Goal: Information Seeking & Learning: Find specific fact

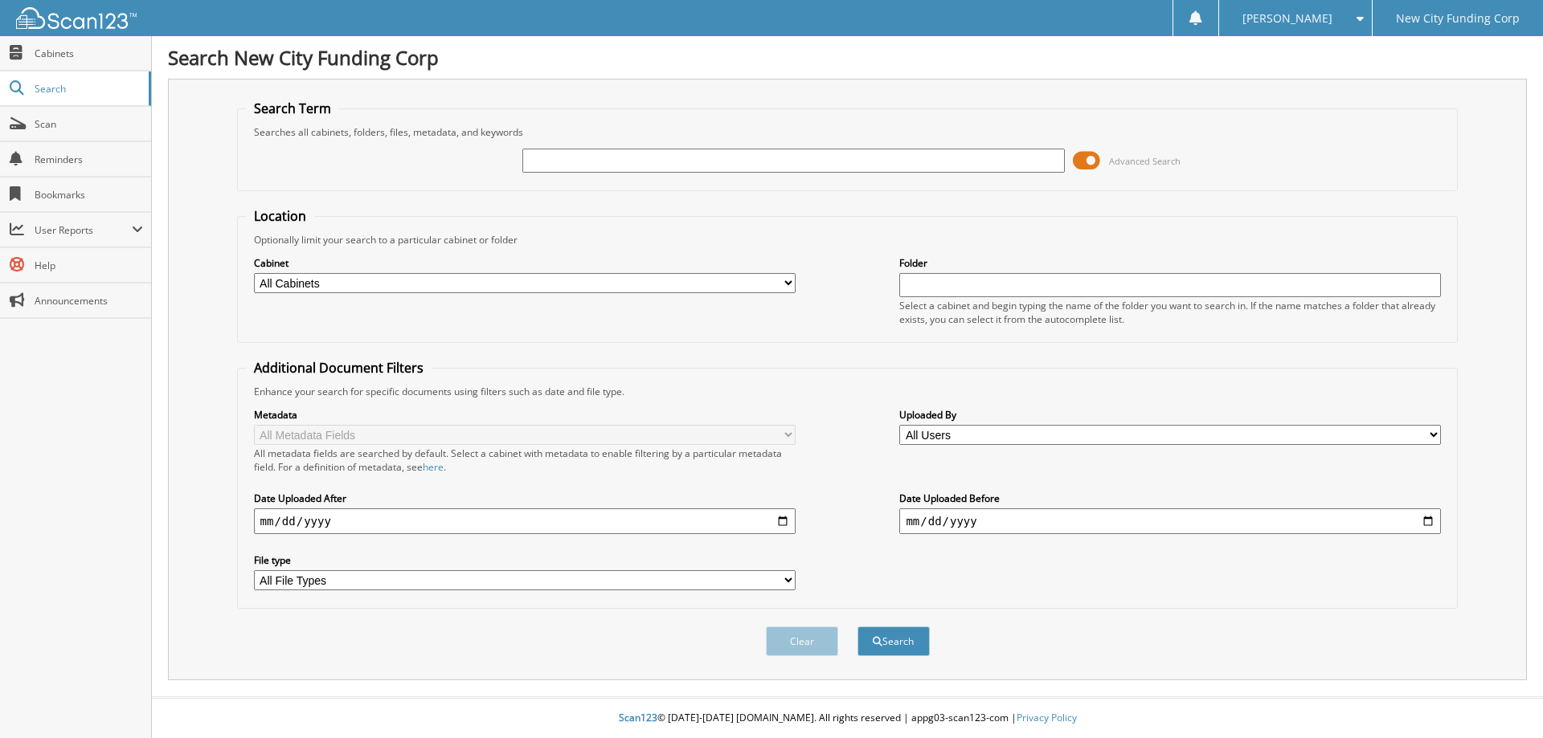
click at [730, 160] on input "text" at bounding box center [793, 161] width 542 height 24
type input "328505"
click at [857, 627] on button "Search" at bounding box center [893, 642] width 72 height 30
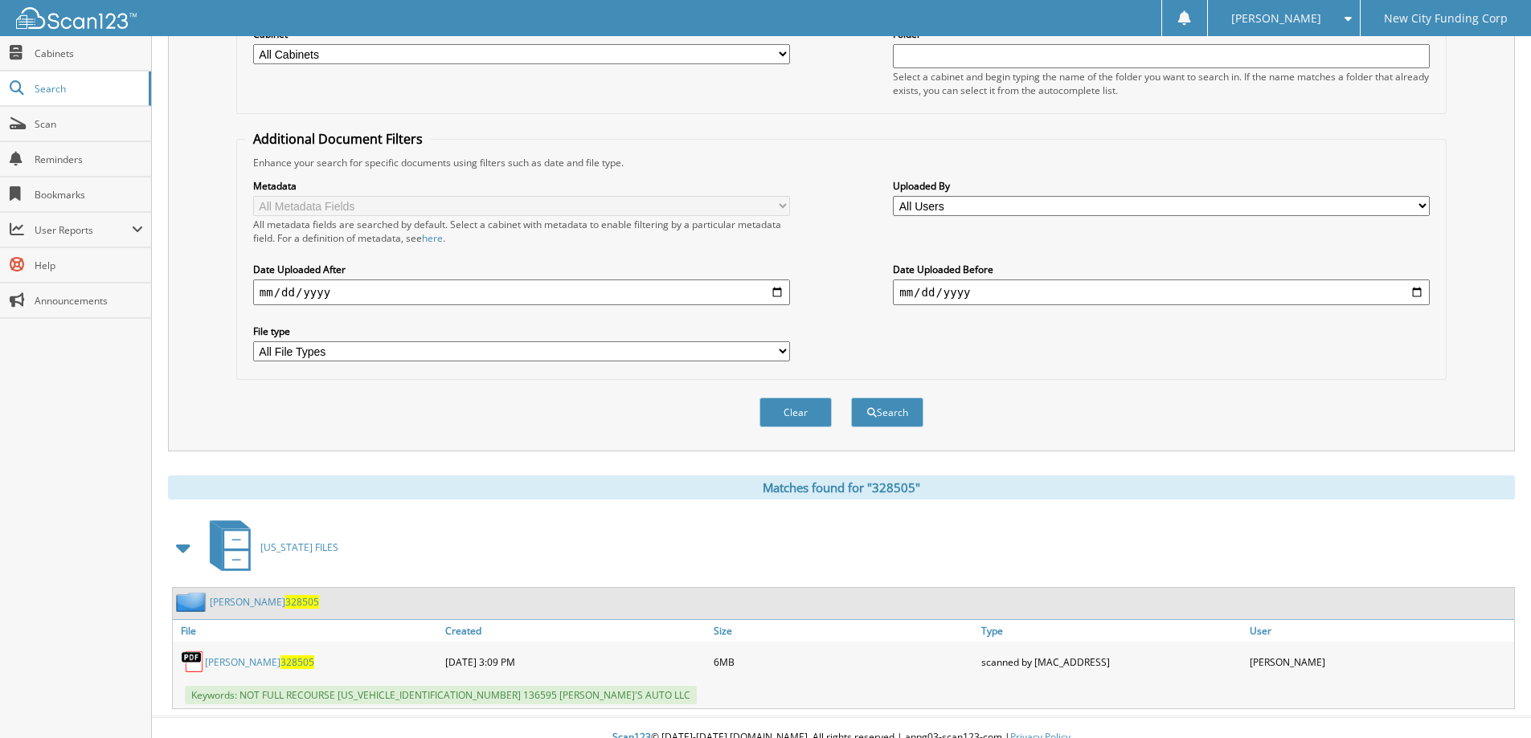
scroll to position [249, 0]
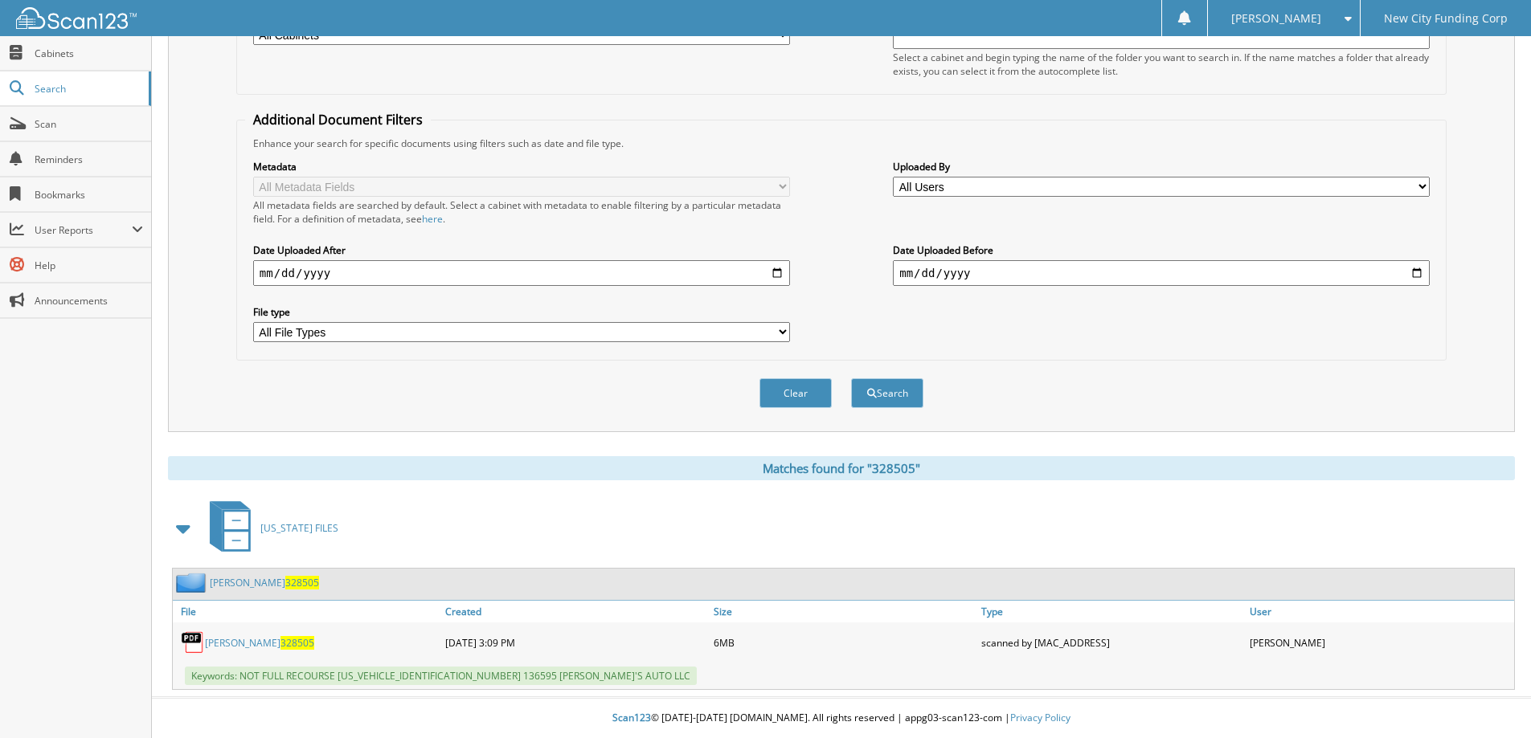
click at [260, 640] on link "[PERSON_NAME] 328505" at bounding box center [259, 643] width 109 height 14
click at [795, 389] on button "Clear" at bounding box center [795, 393] width 72 height 30
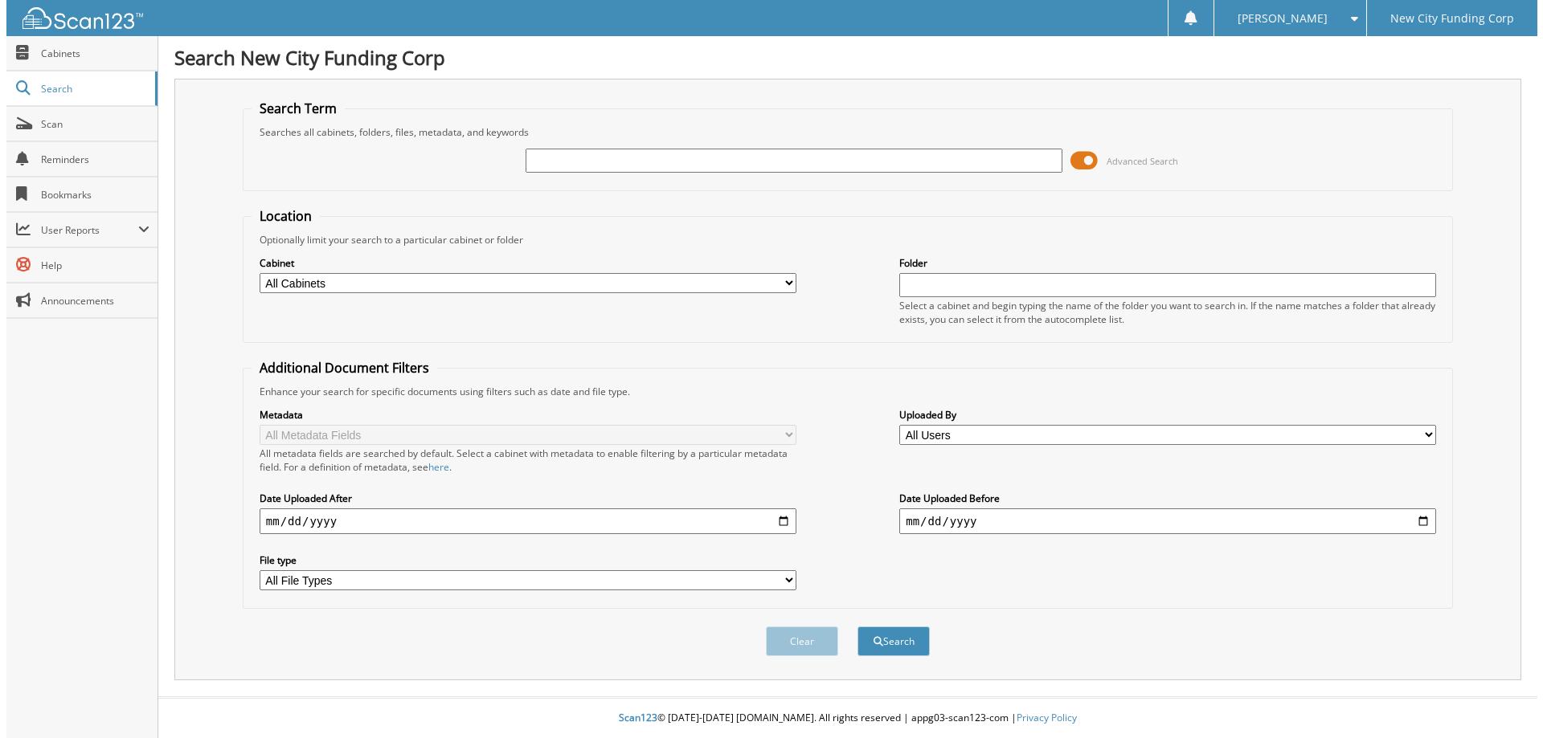
scroll to position [0, 0]
click at [677, 163] on input "text" at bounding box center [793, 161] width 542 height 24
type input "378174"
click at [857, 627] on button "Search" at bounding box center [893, 642] width 72 height 30
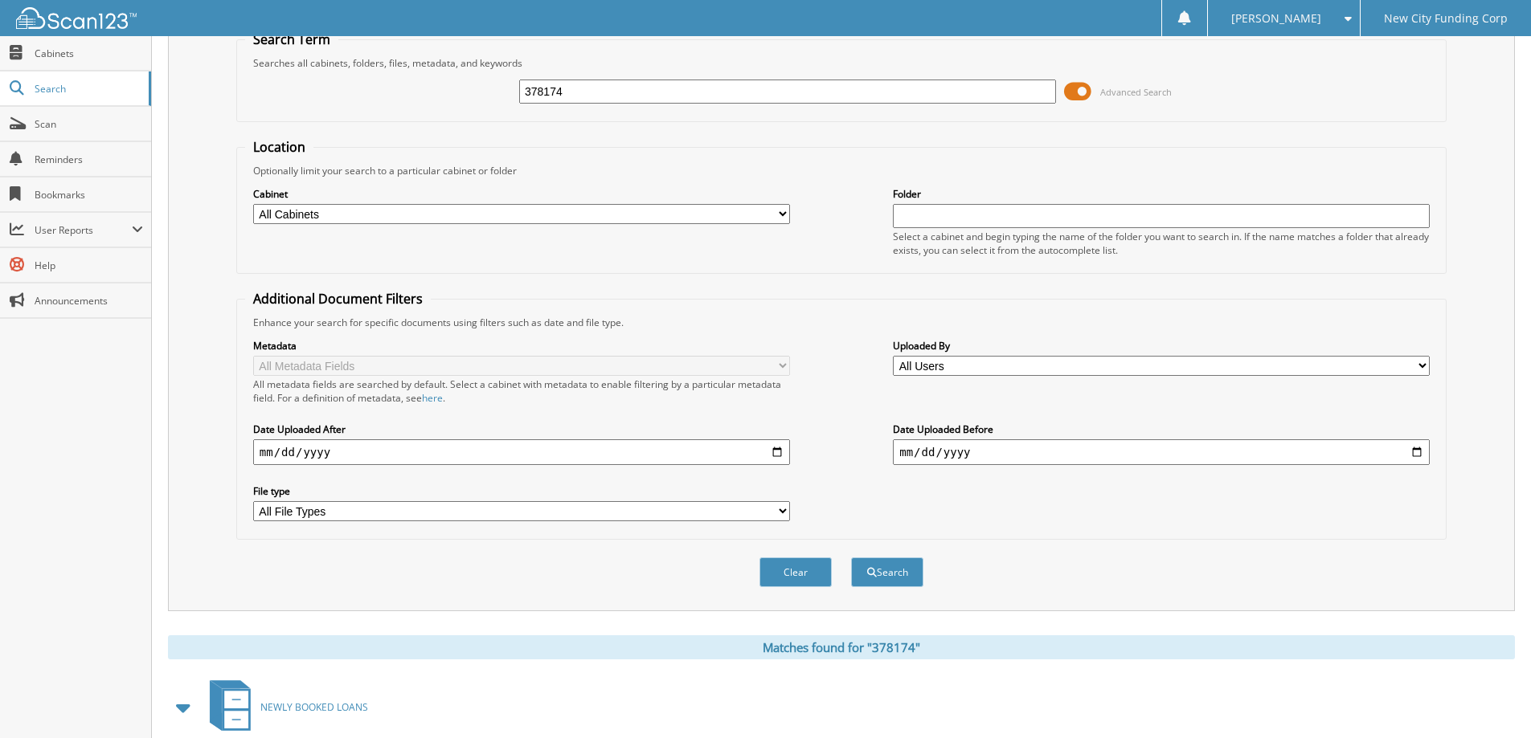
scroll to position [223, 0]
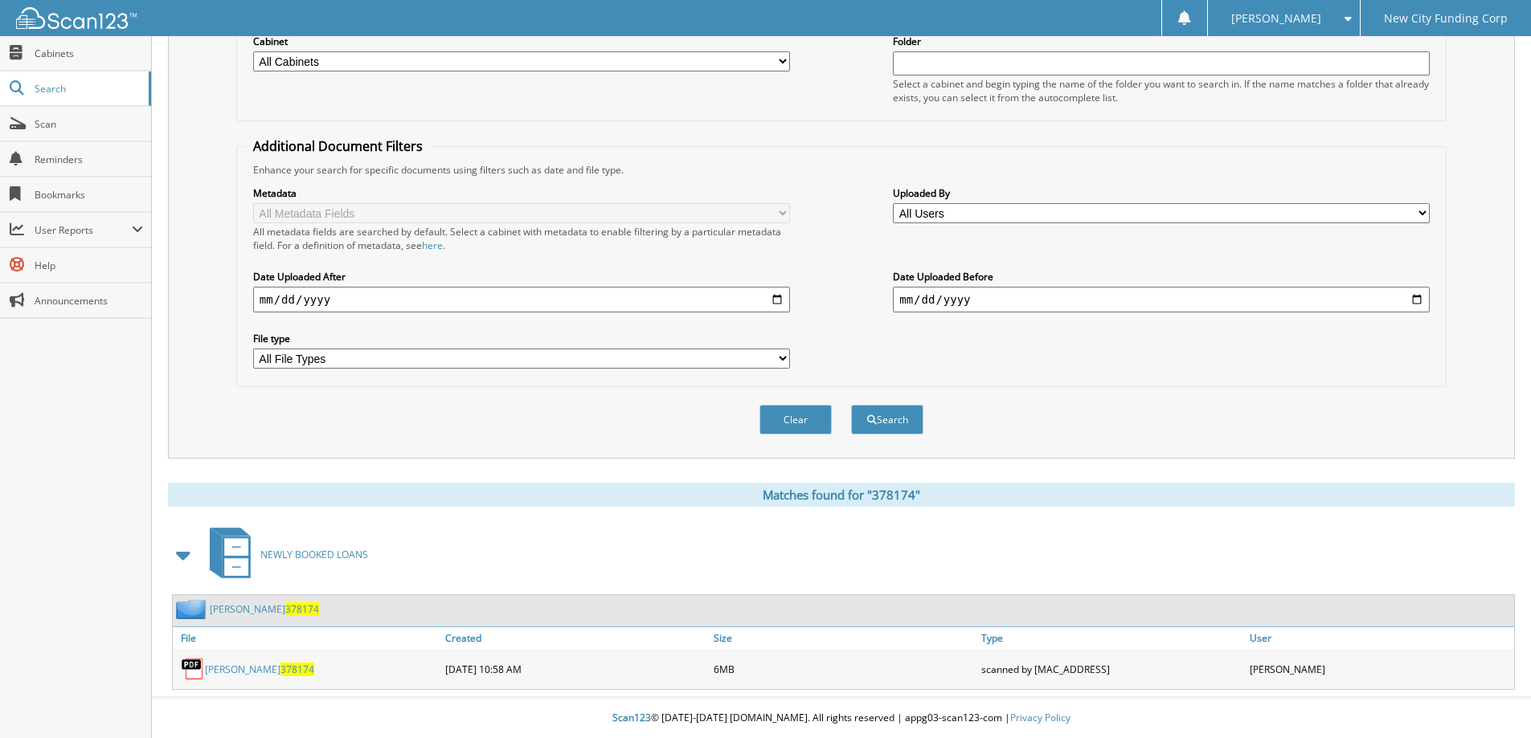
click at [257, 666] on link "juan williams 378174" at bounding box center [259, 670] width 109 height 14
